Goal: Transaction & Acquisition: Subscribe to service/newsletter

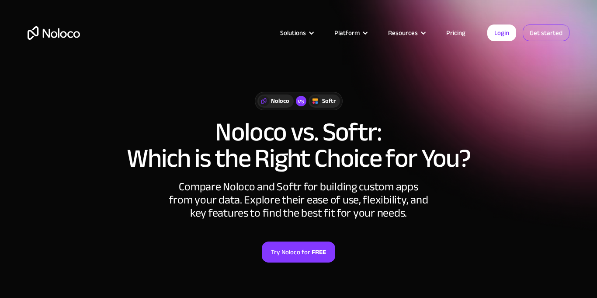
click at [554, 28] on link "Get started" at bounding box center [546, 32] width 47 height 17
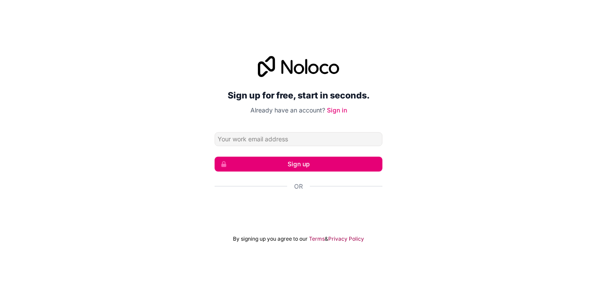
click at [247, 140] on input "Email address" at bounding box center [299, 139] width 168 height 14
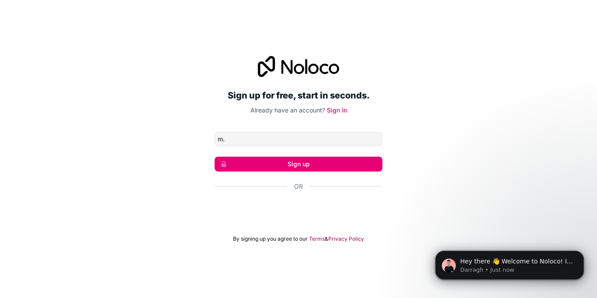
type input "m"
